Goal: Task Accomplishment & Management: Use online tool/utility

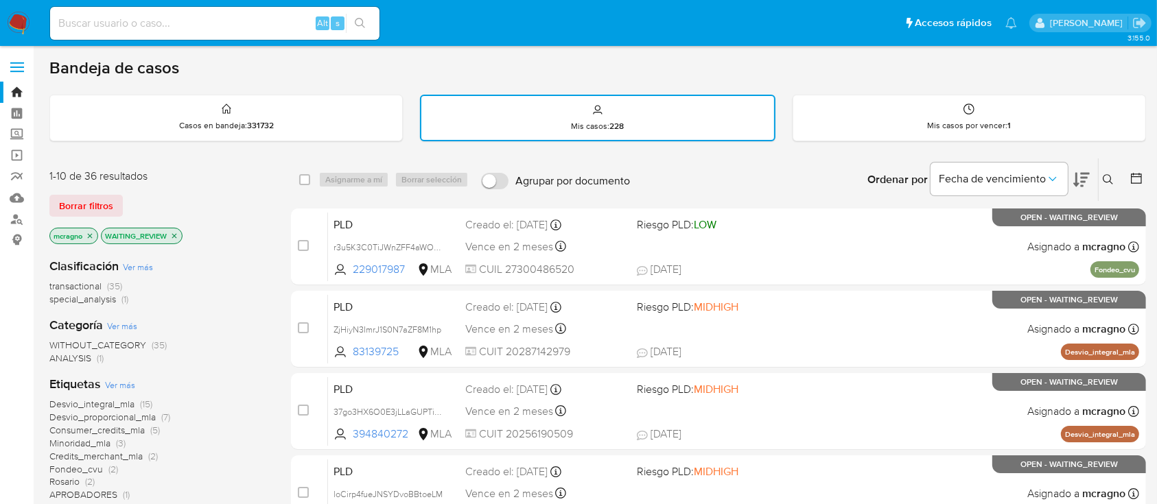
click at [178, 234] on icon "close-filter" at bounding box center [174, 236] width 8 height 8
click at [88, 237] on icon "close-filter" at bounding box center [90, 236] width 8 height 8
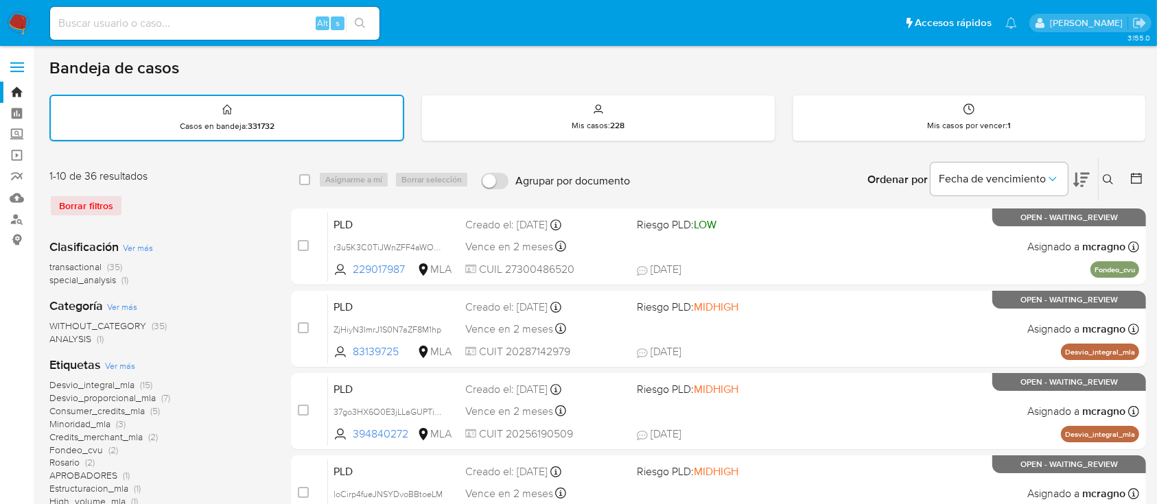
click at [1109, 178] on icon at bounding box center [1107, 179] width 11 height 11
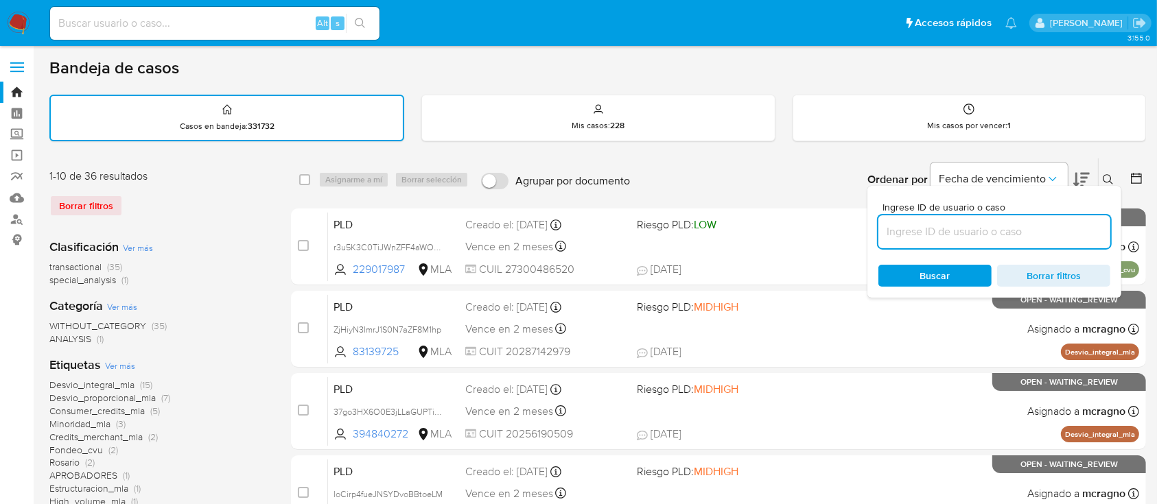
click at [1012, 226] on input at bounding box center [994, 232] width 232 height 18
type input "L3dHBbopFUjNMxokv8QTTvQB"
click at [1104, 176] on icon at bounding box center [1107, 179] width 11 height 11
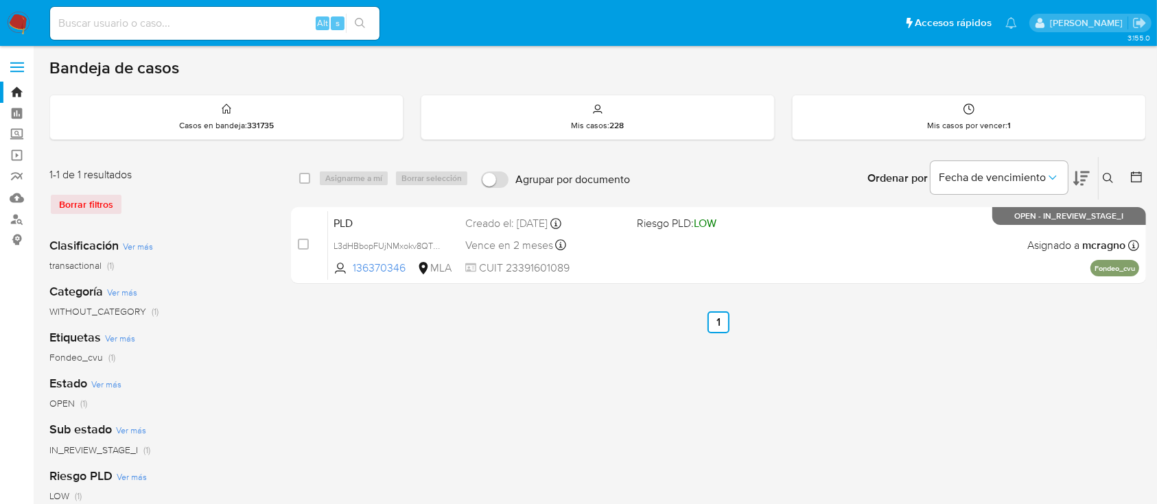
click at [1106, 173] on icon at bounding box center [1107, 178] width 11 height 11
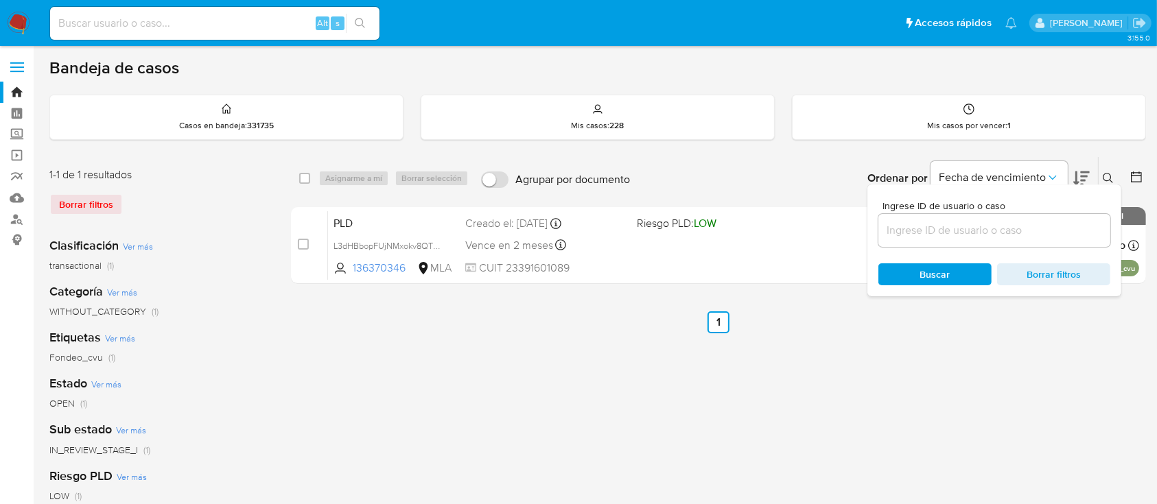
drag, startPoint x: 1026, startPoint y: 230, endPoint x: 1072, endPoint y: 195, distance: 58.3
click at [1026, 230] on input at bounding box center [994, 231] width 232 height 18
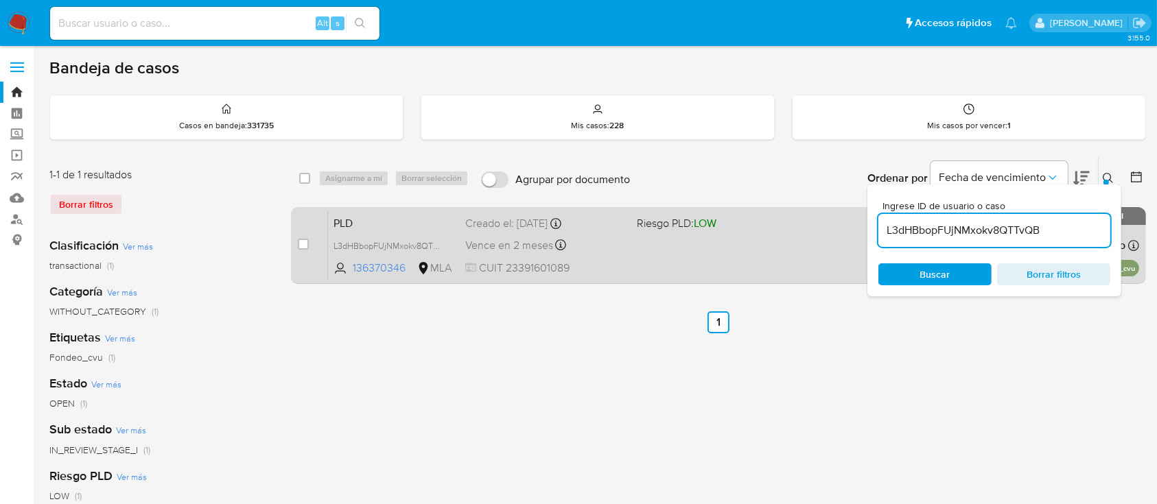
drag, startPoint x: 1107, startPoint y: 172, endPoint x: 1000, endPoint y: 211, distance: 113.3
click at [1107, 173] on icon at bounding box center [1107, 178] width 10 height 10
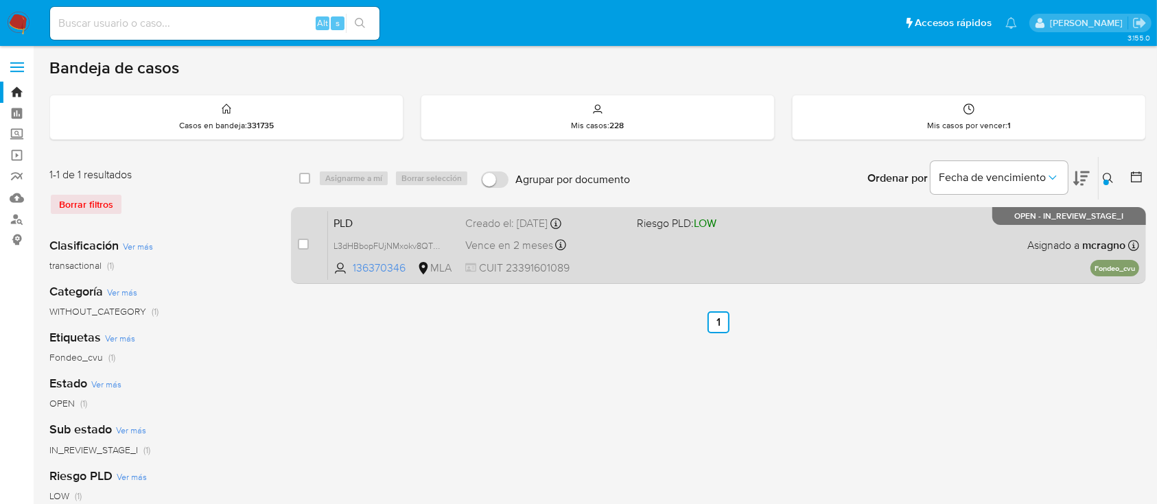
click at [838, 259] on div "PLD L3dHBbopFUjNMxokv8QTTvQB 136370346 MLA Riesgo PLD: LOW Creado el: 12/08/202…" at bounding box center [733, 245] width 811 height 69
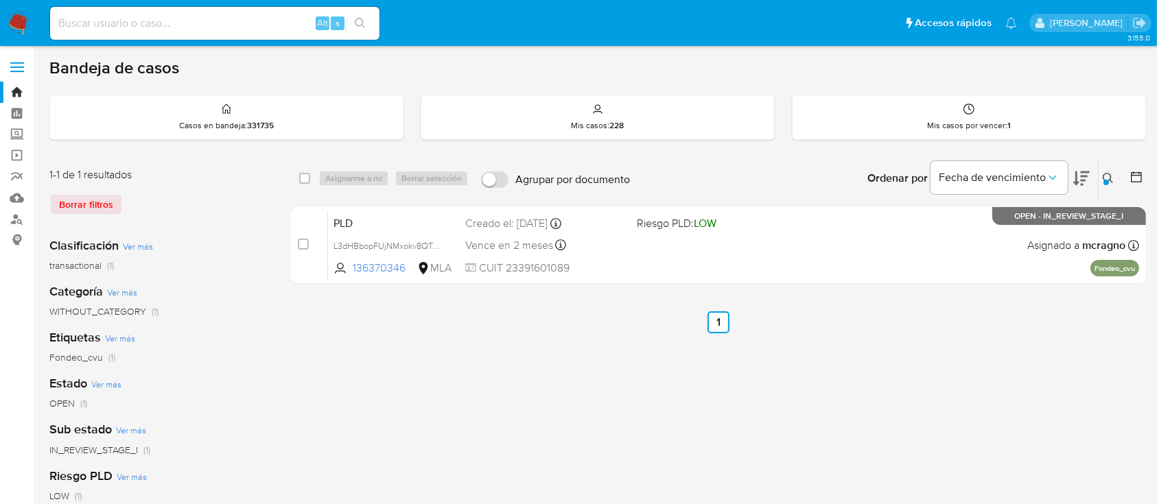
click at [1107, 174] on icon at bounding box center [1107, 178] width 11 height 11
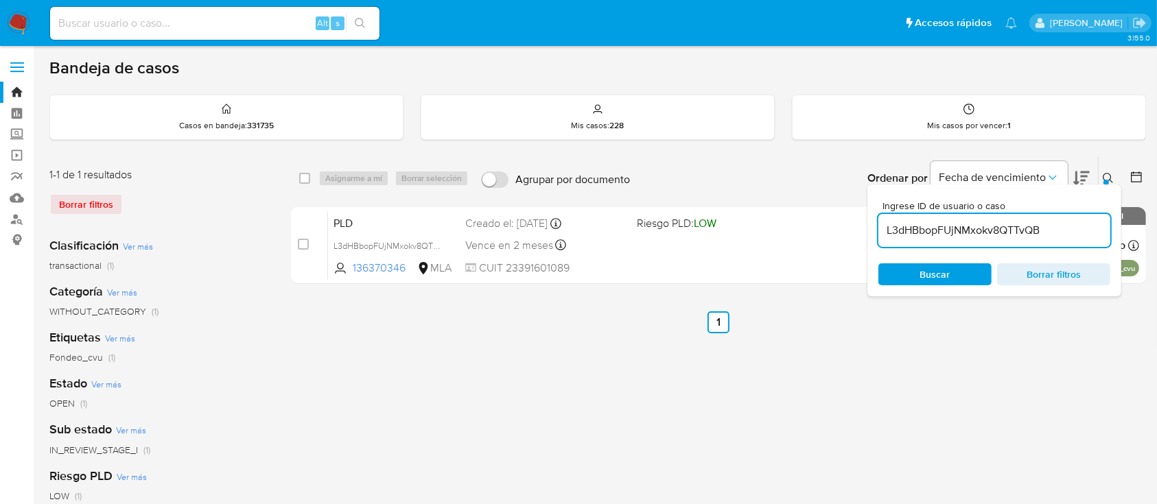
click at [1043, 224] on input "L3dHBbopFUjNMxokv8QTTvQB" at bounding box center [994, 231] width 232 height 18
type input "LWBXWJRjfvF0axbkgrGFB1Dh"
click at [1109, 173] on icon at bounding box center [1107, 178] width 11 height 11
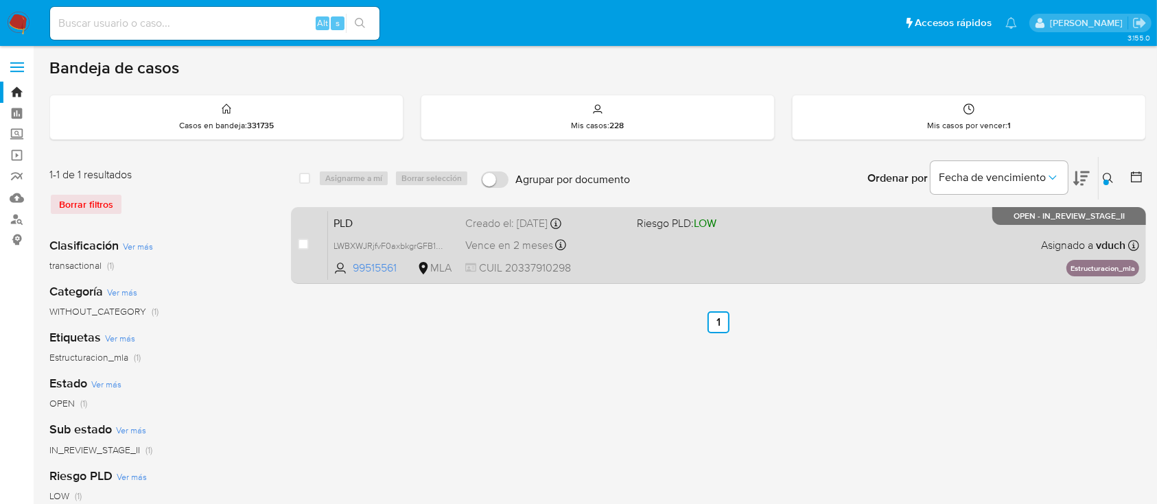
click at [832, 237] on div "PLD LWBXWJRjfvF0axbkgrGFB1Dh 99515561 MLA Riesgo PLD: LOW Creado el: 12/08/2025…" at bounding box center [733, 245] width 811 height 69
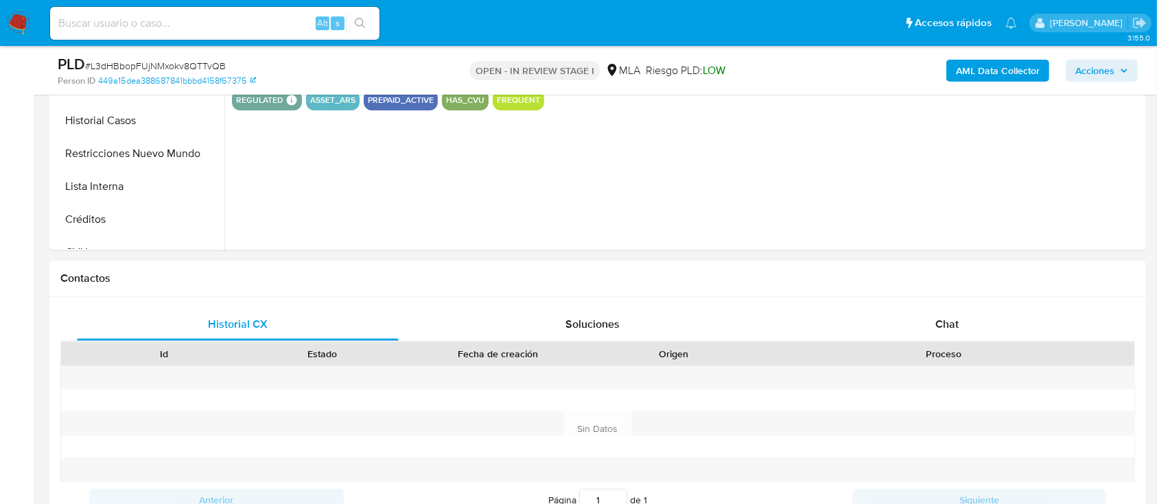
select select "10"
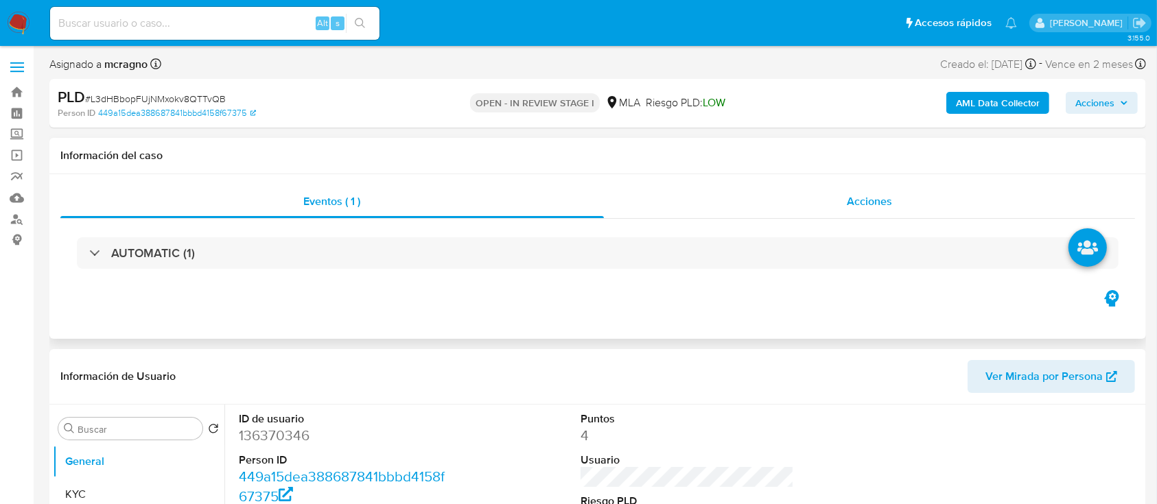
click at [858, 201] on span "Acciones" at bounding box center [869, 201] width 45 height 16
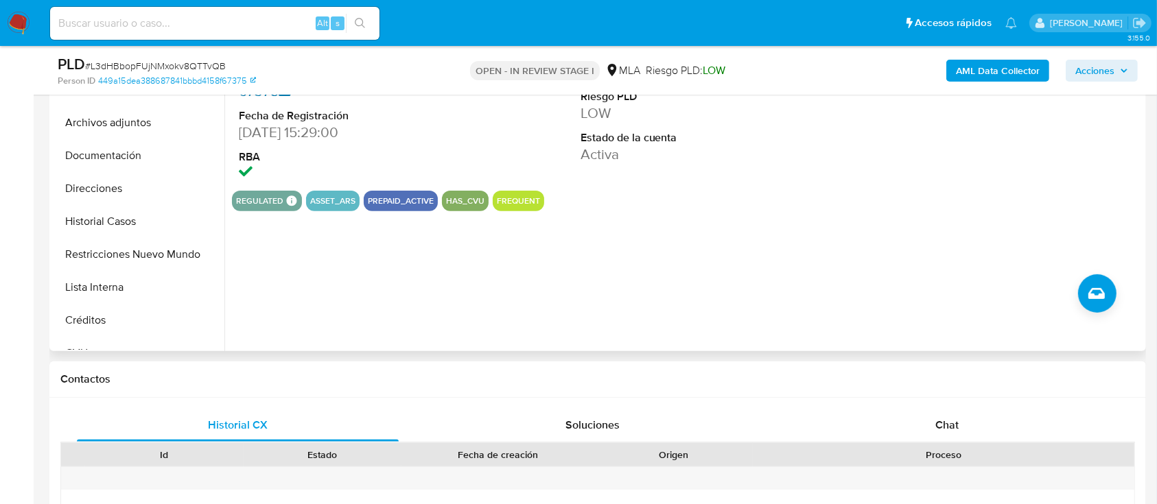
scroll to position [274, 0]
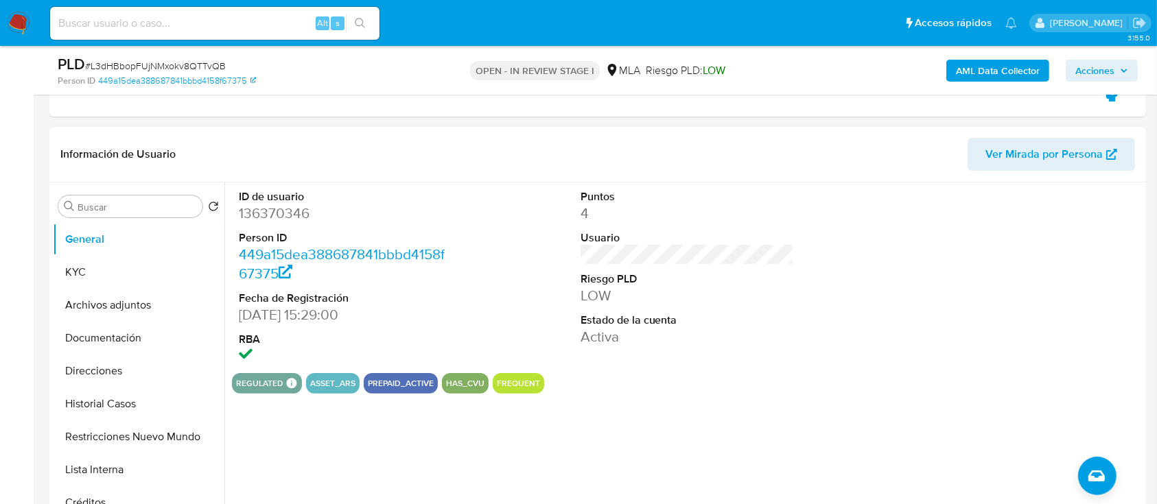
click at [276, 218] on dd "136370346" at bounding box center [346, 213] width 214 height 19
copy dd "136370346"
click at [104, 277] on button "KYC" at bounding box center [133, 272] width 161 height 33
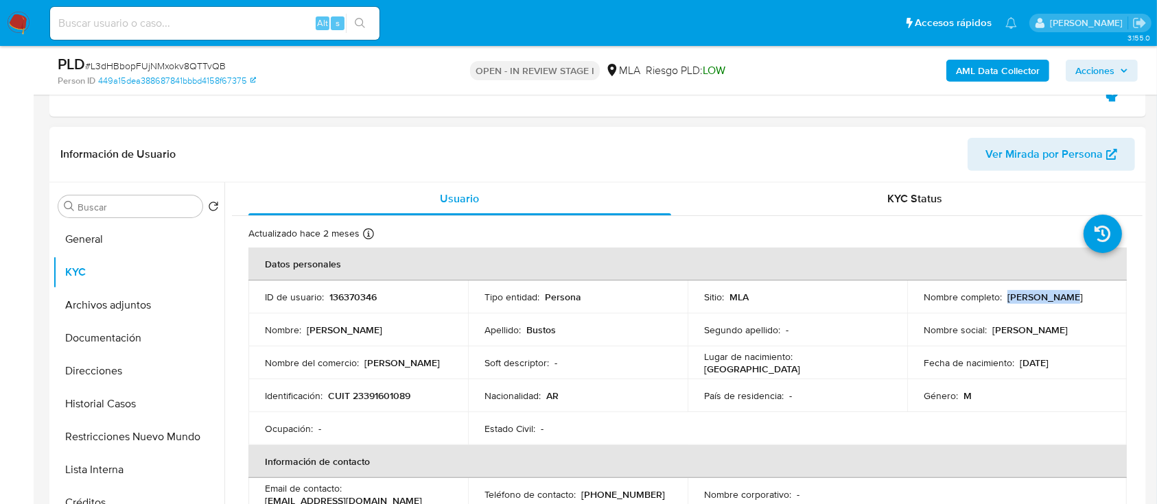
drag, startPoint x: 1003, startPoint y: 296, endPoint x: 1068, endPoint y: 298, distance: 65.2
click at [1068, 298] on div "Nombre completo : Pedro Bustos" at bounding box center [1016, 297] width 187 height 12
copy p "Pedro Bustos"
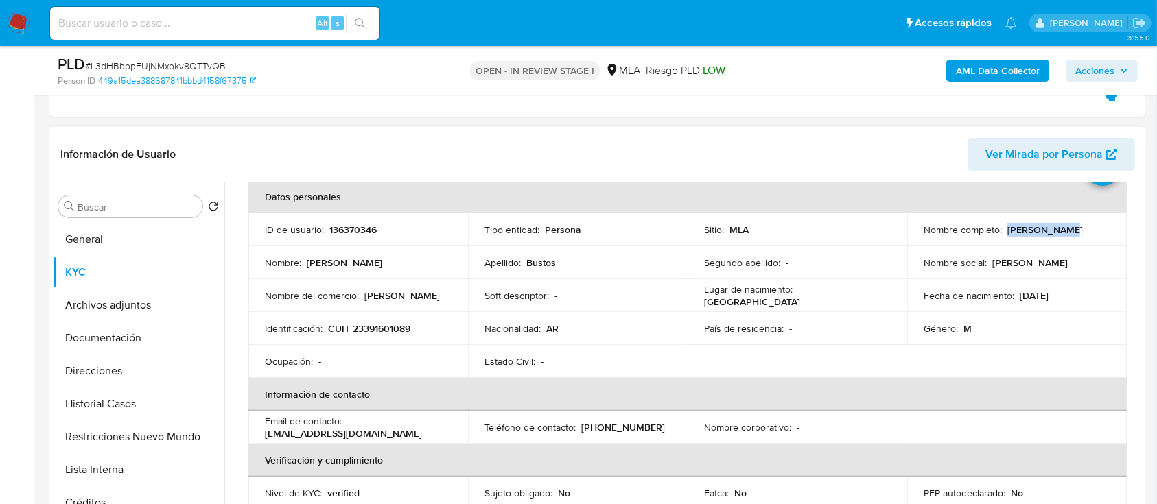
scroll to position [182, 0]
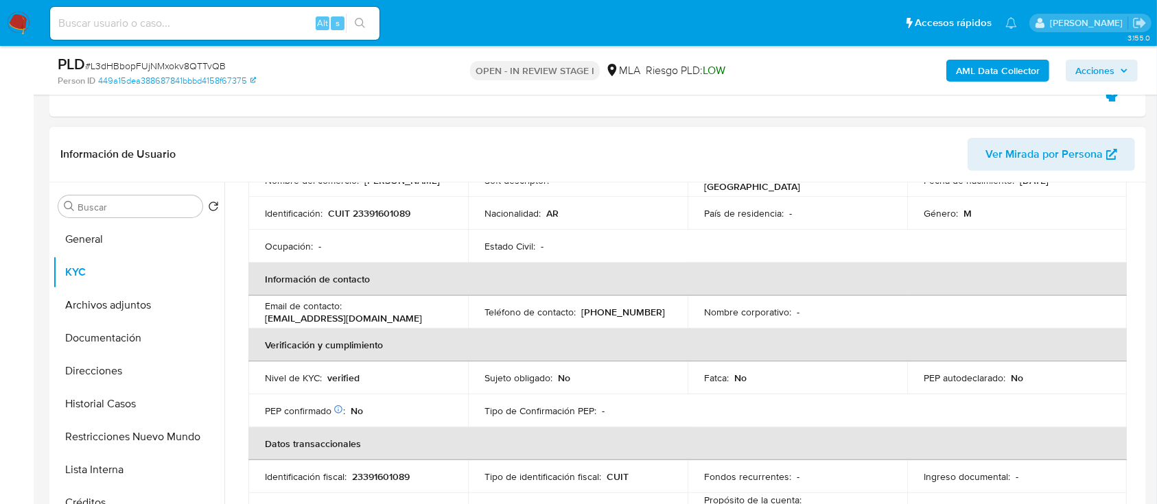
click at [374, 213] on p "CUIT 23391601089" at bounding box center [369, 213] width 82 height 12
click at [373, 213] on p "CUIT 23391601089" at bounding box center [369, 213] width 82 height 12
copy p "23391601089"
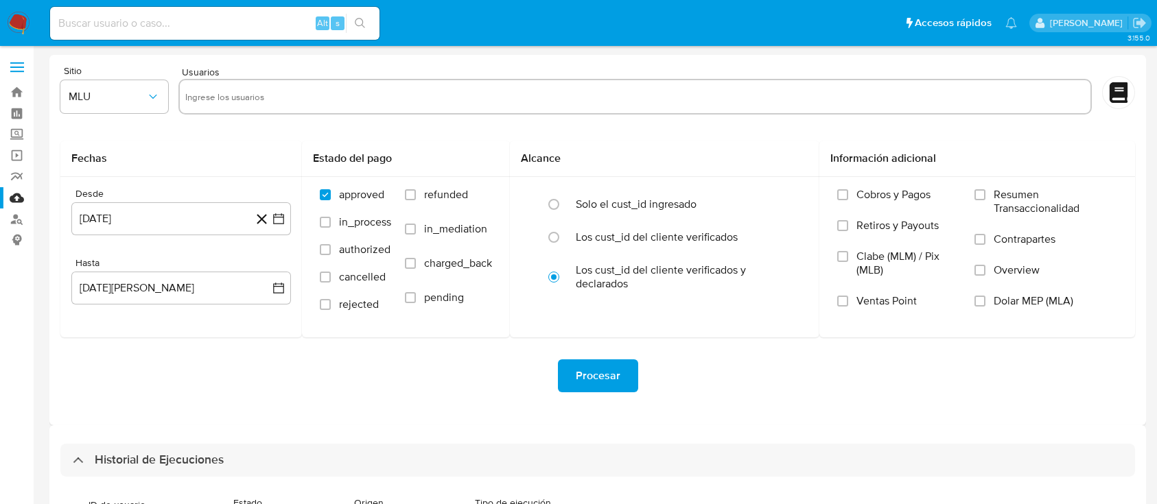
select select "10"
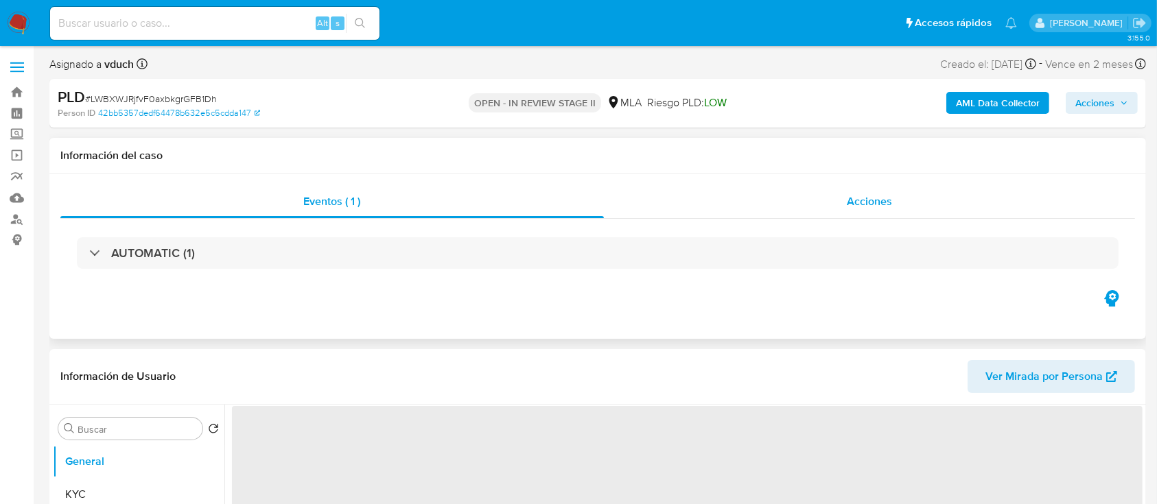
click at [920, 201] on div "Acciones" at bounding box center [870, 201] width 532 height 33
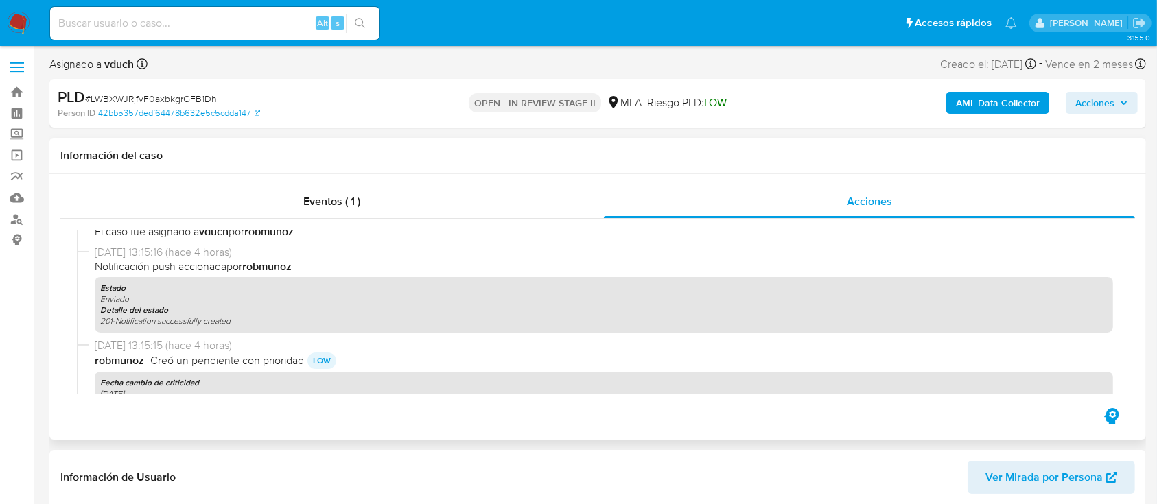
select select "10"
